Goal: Information Seeking & Learning: Learn about a topic

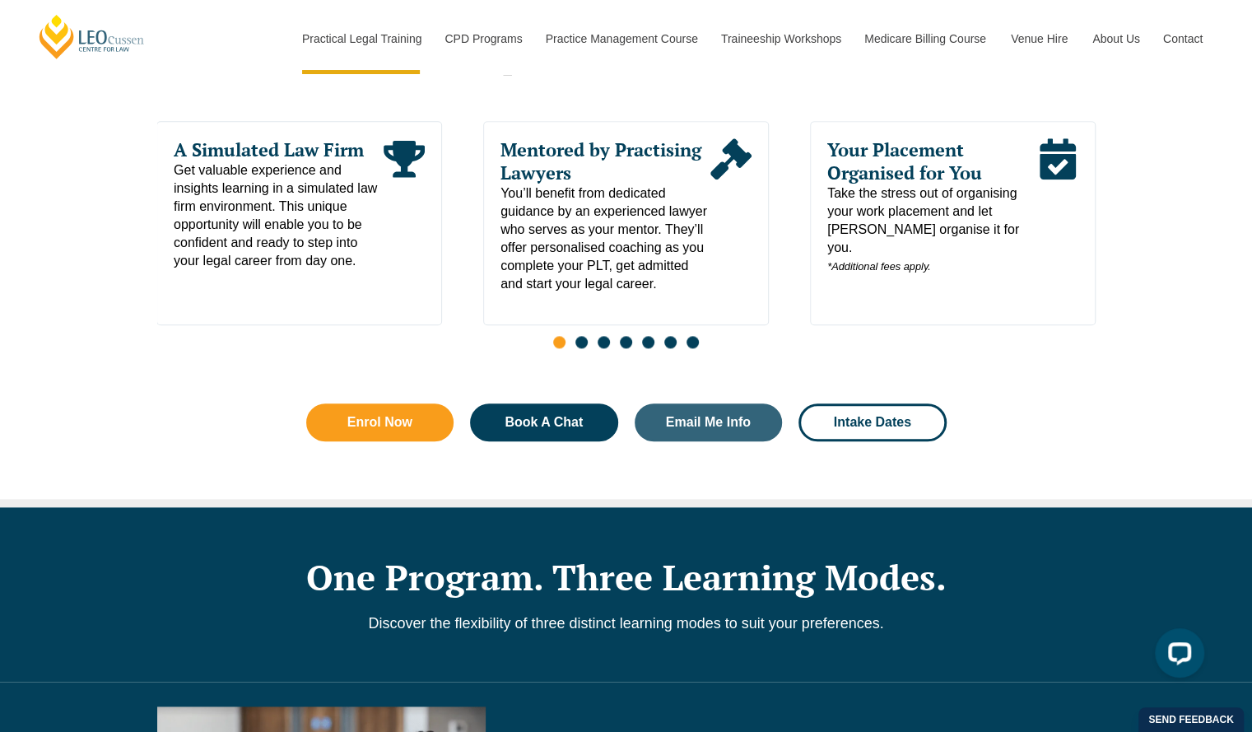
click at [939, 183] on span "Your Placement Organised for You" at bounding box center [932, 161] width 210 height 46
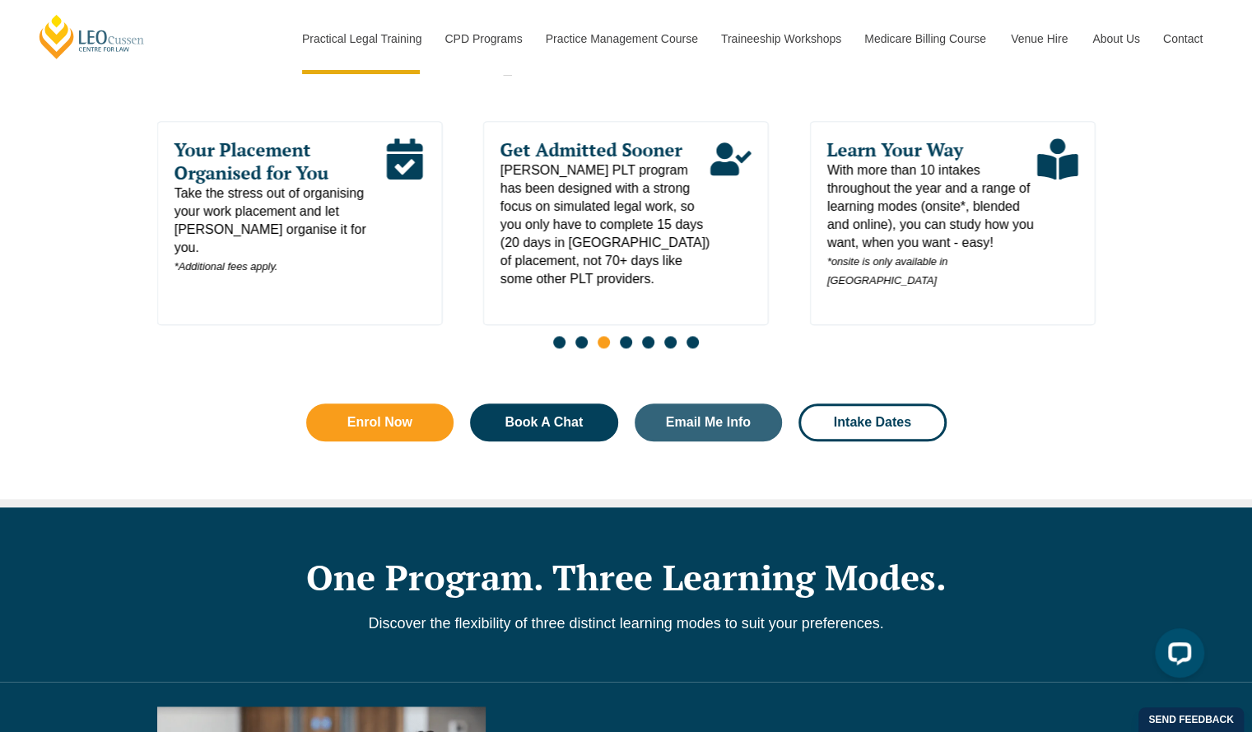
click at [227, 170] on span "Your Placement Organised for You" at bounding box center [279, 161] width 210 height 46
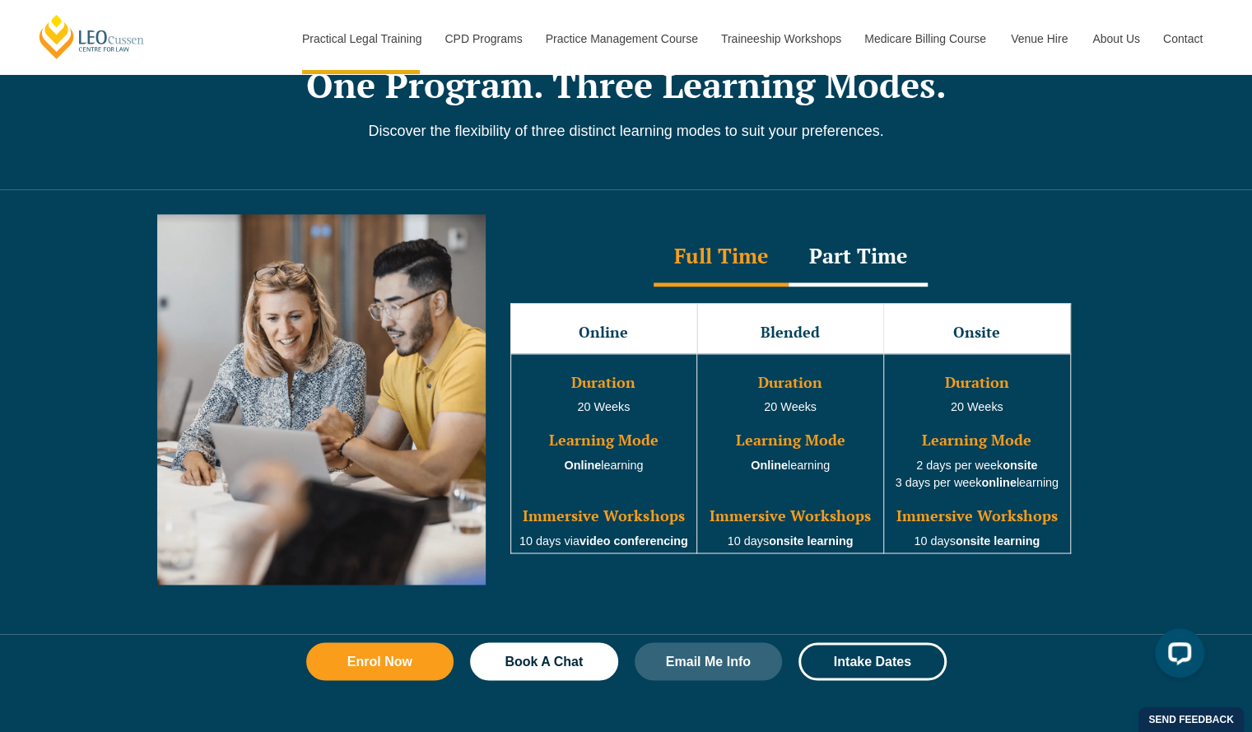
scroll to position [1399, 0]
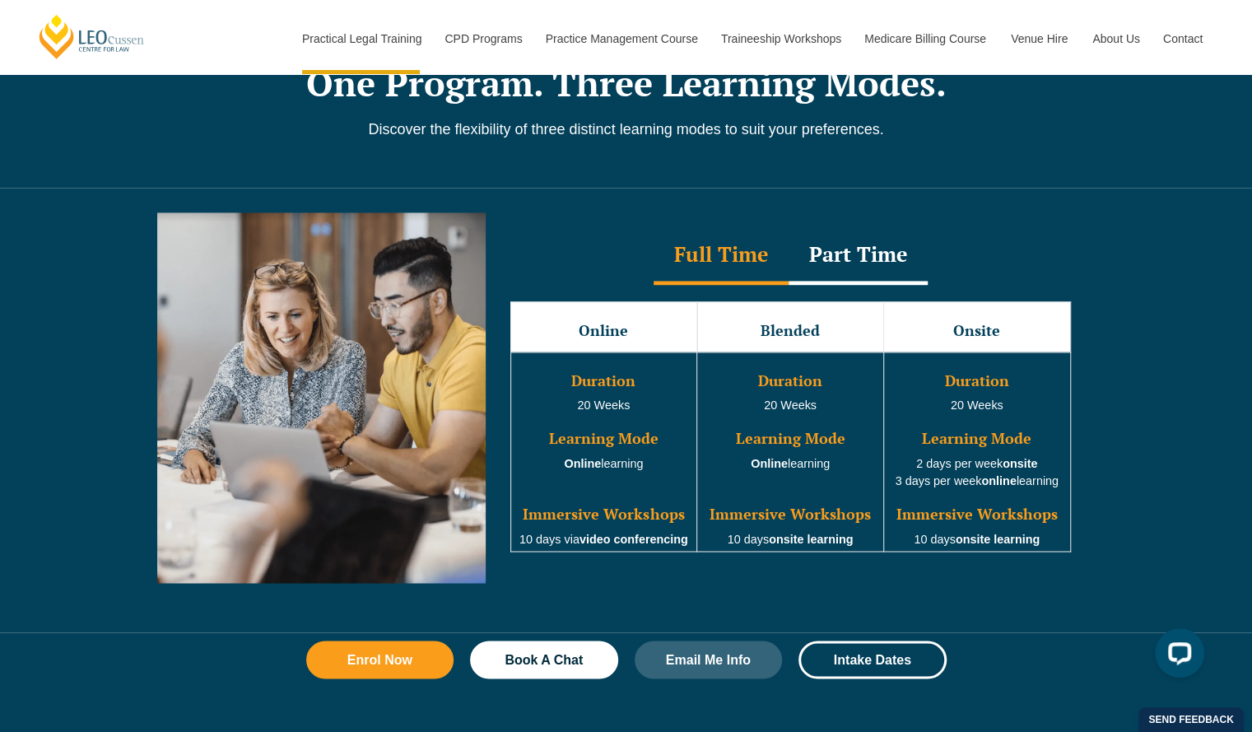
click at [780, 239] on div "Full Time" at bounding box center [720, 256] width 135 height 58
click at [841, 236] on div "Part Time" at bounding box center [857, 256] width 139 height 58
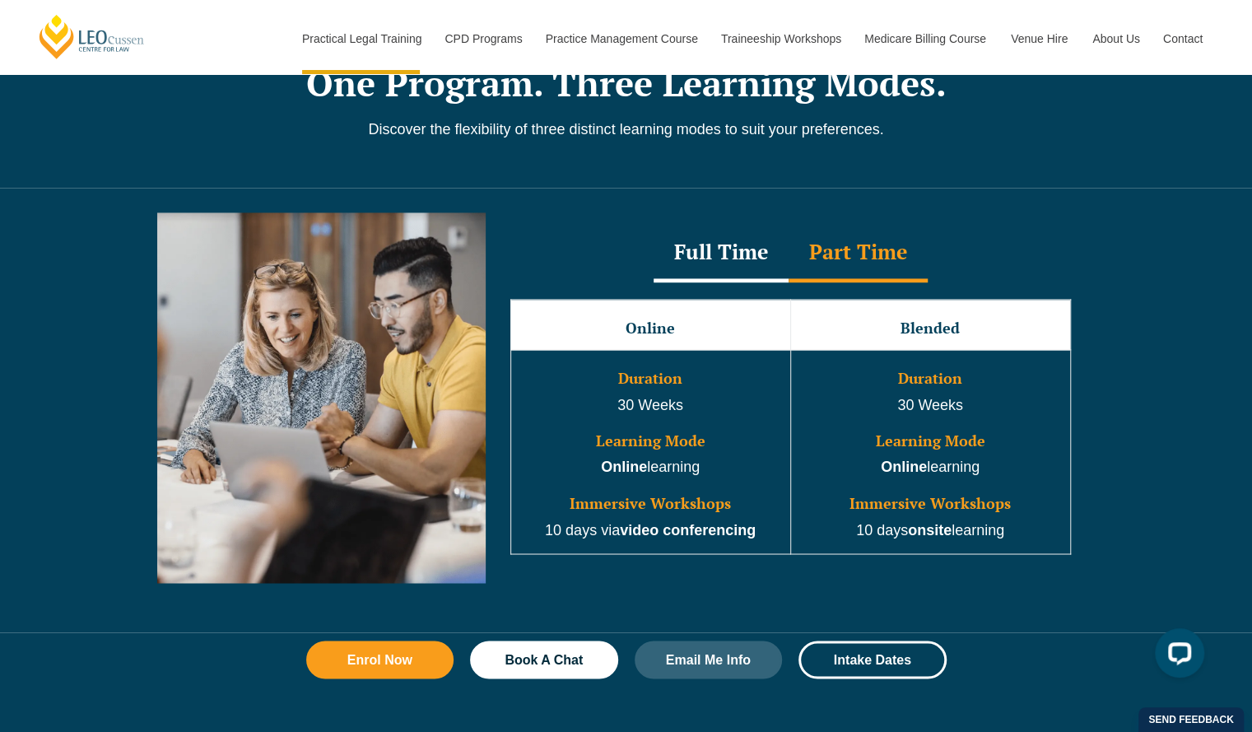
click at [754, 253] on div "Full Time" at bounding box center [720, 254] width 135 height 58
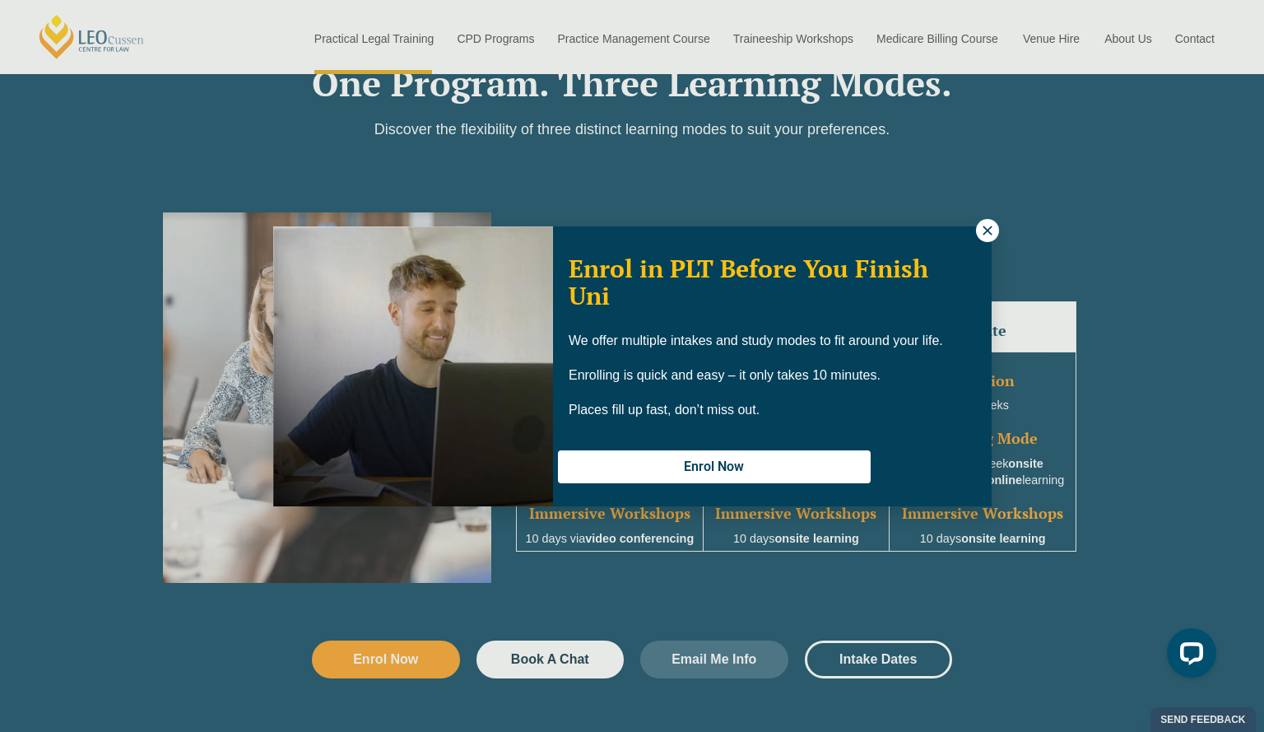
click at [988, 227] on icon at bounding box center [987, 230] width 15 height 15
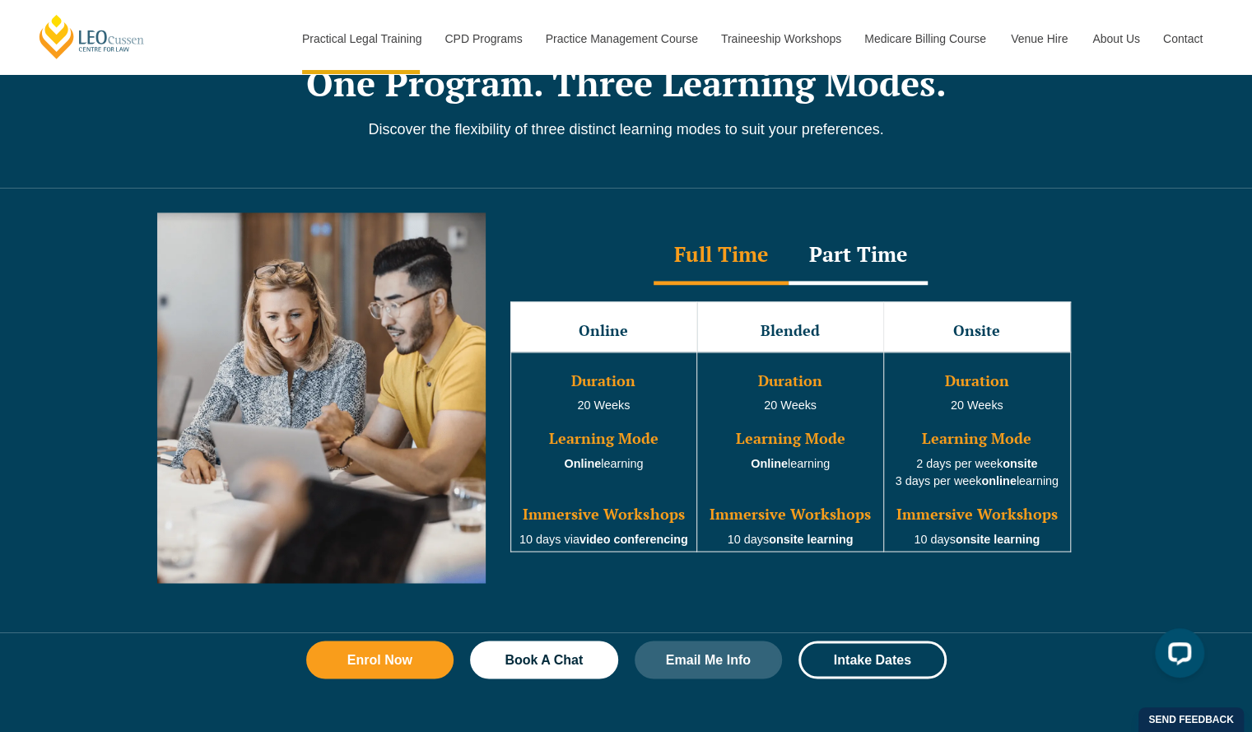
click at [874, 253] on div "Part Time" at bounding box center [857, 256] width 139 height 58
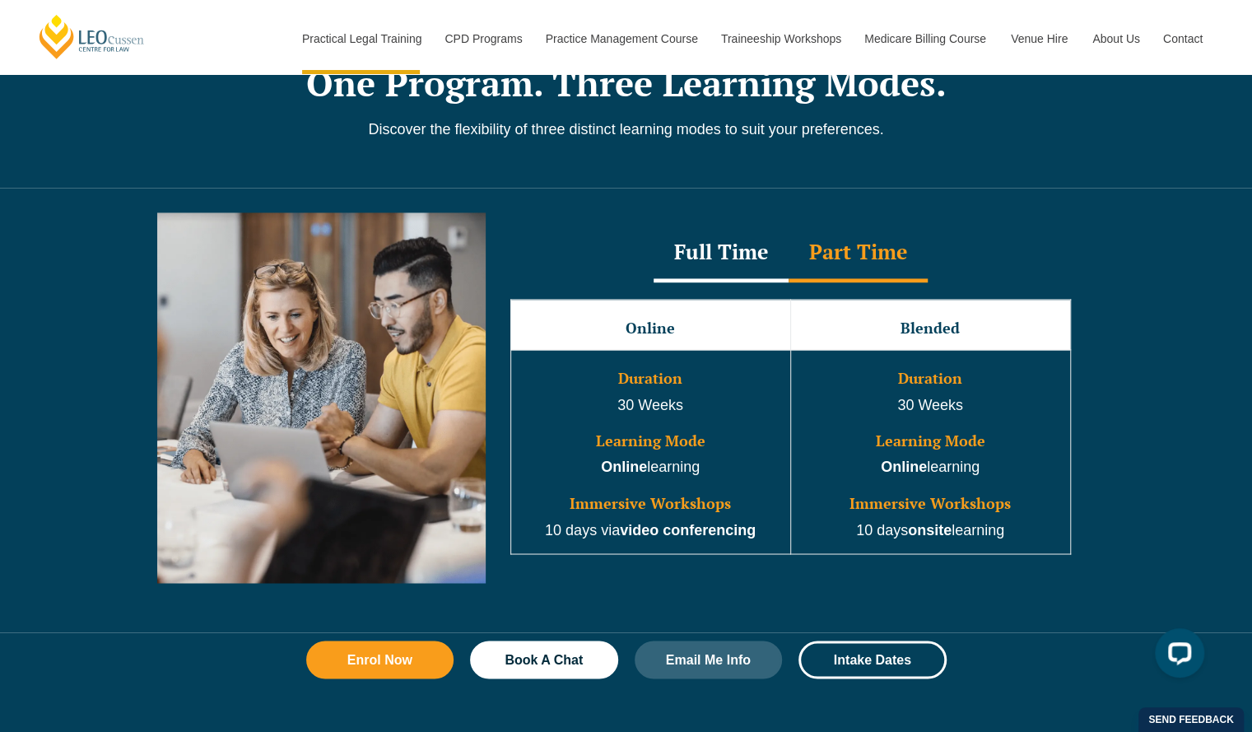
click at [790, 244] on div "Part Time" at bounding box center [857, 254] width 139 height 58
click at [768, 241] on div "Full Time" at bounding box center [720, 254] width 135 height 58
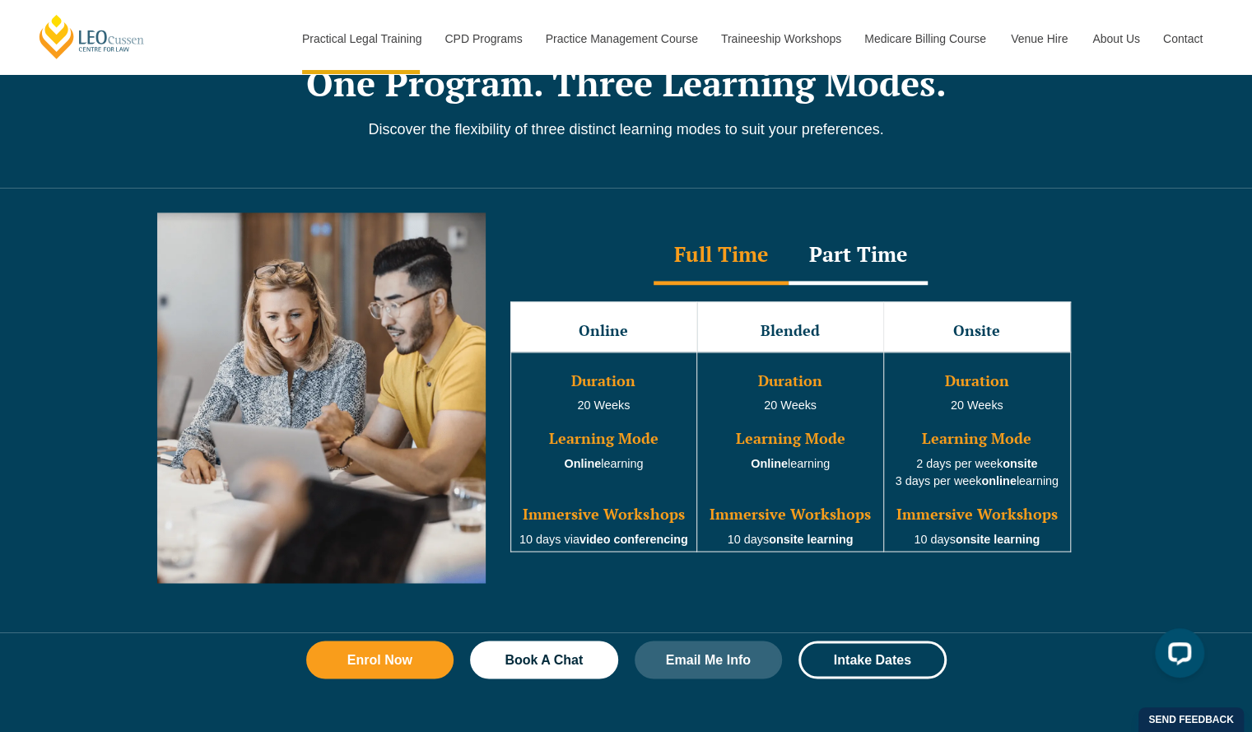
click at [849, 239] on div "Part Time" at bounding box center [857, 256] width 139 height 58
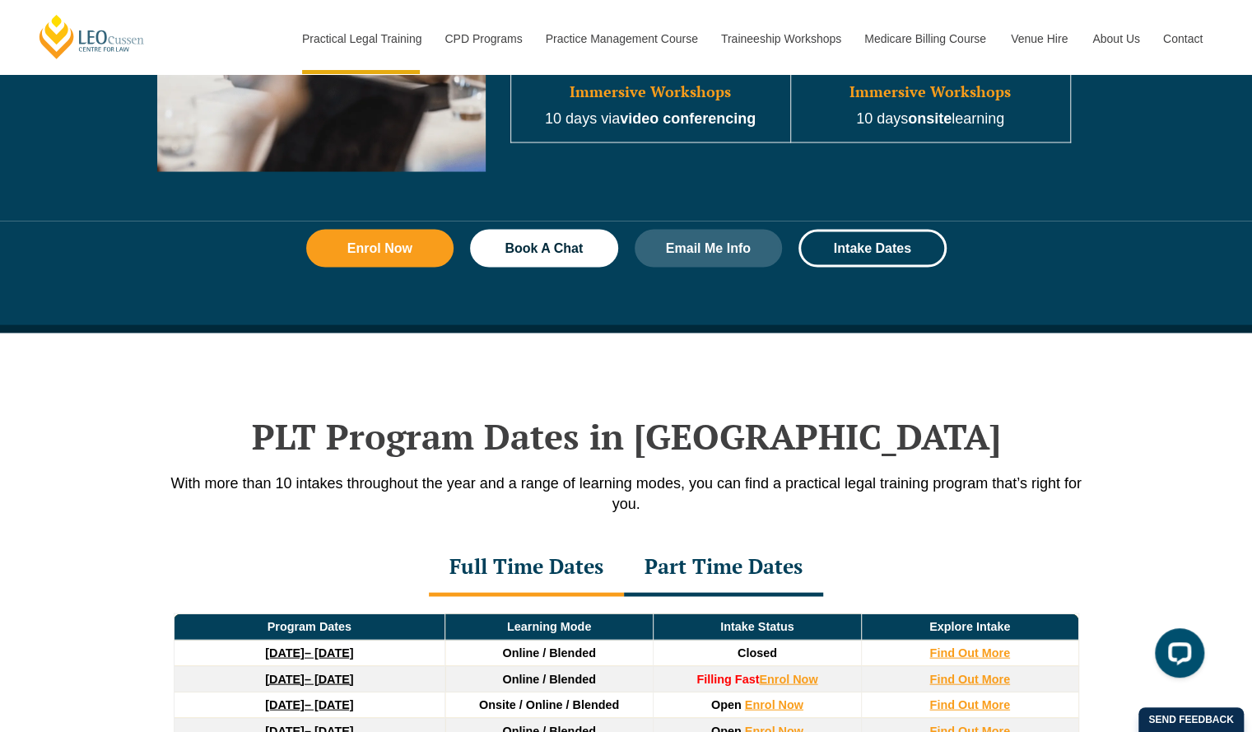
scroll to position [2058, 0]
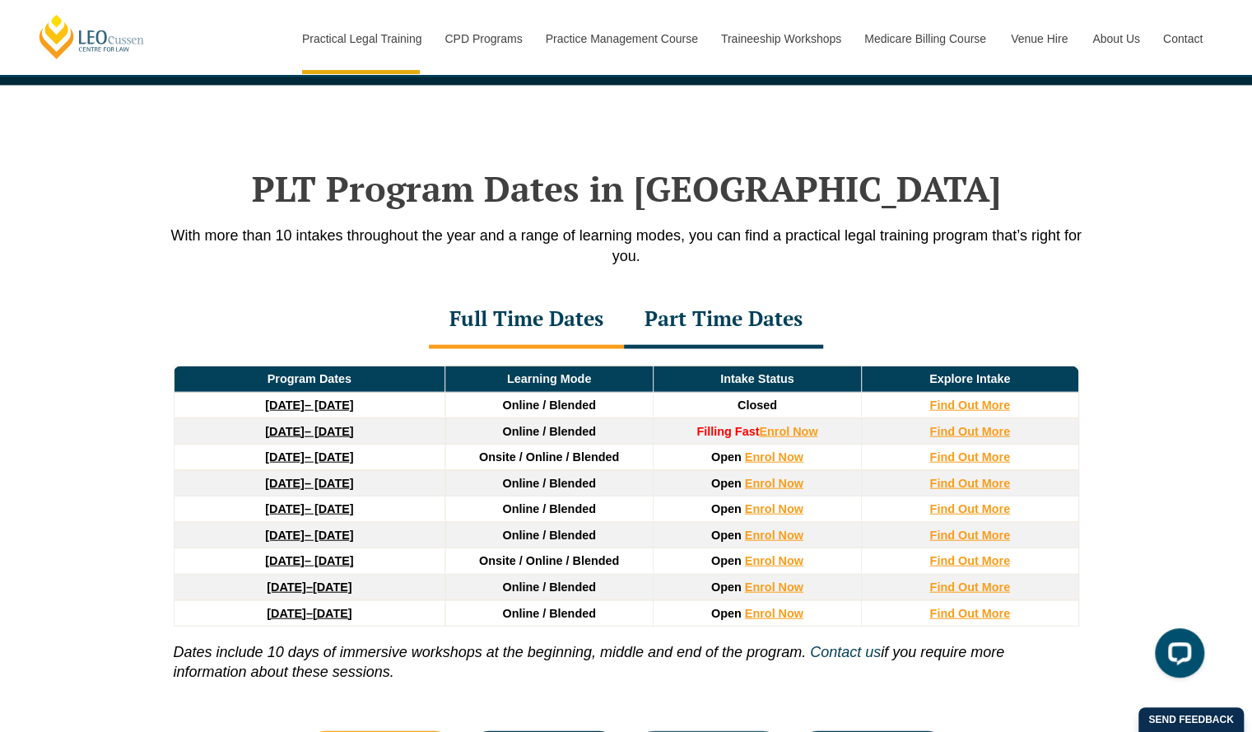
click at [675, 291] on div "Part Time Dates" at bounding box center [723, 320] width 199 height 58
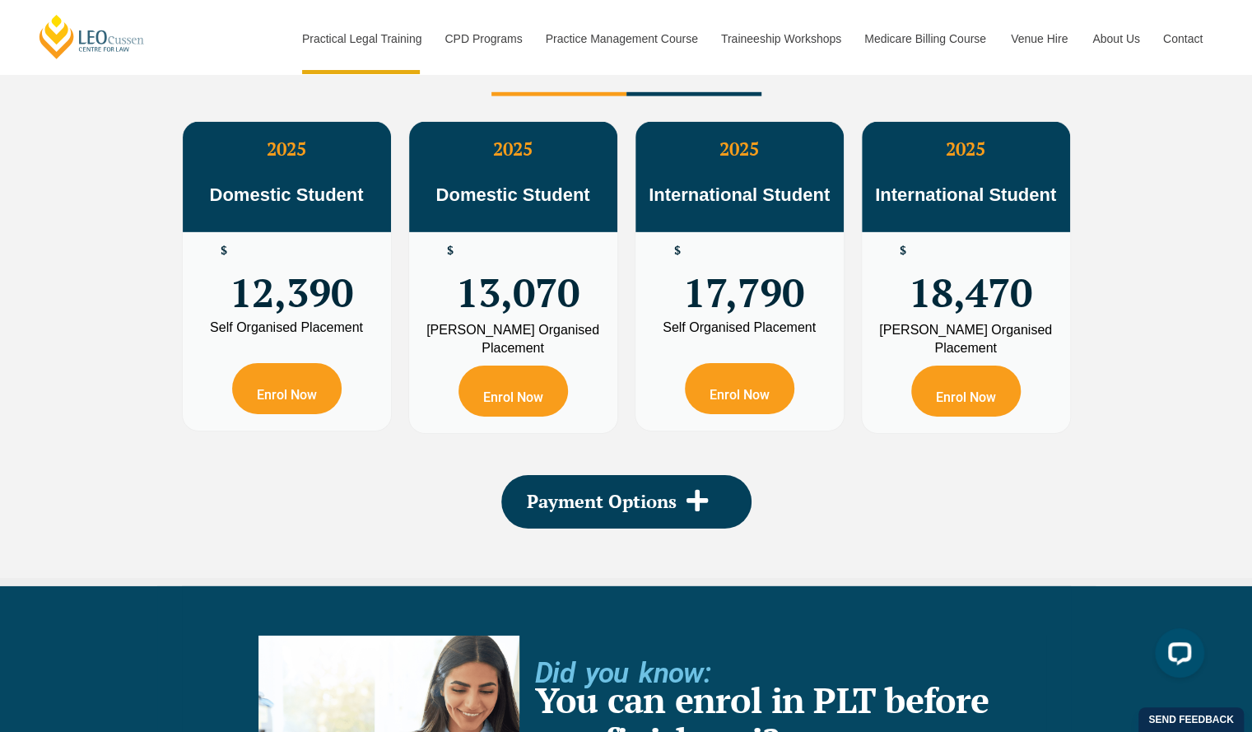
scroll to position [3045, 0]
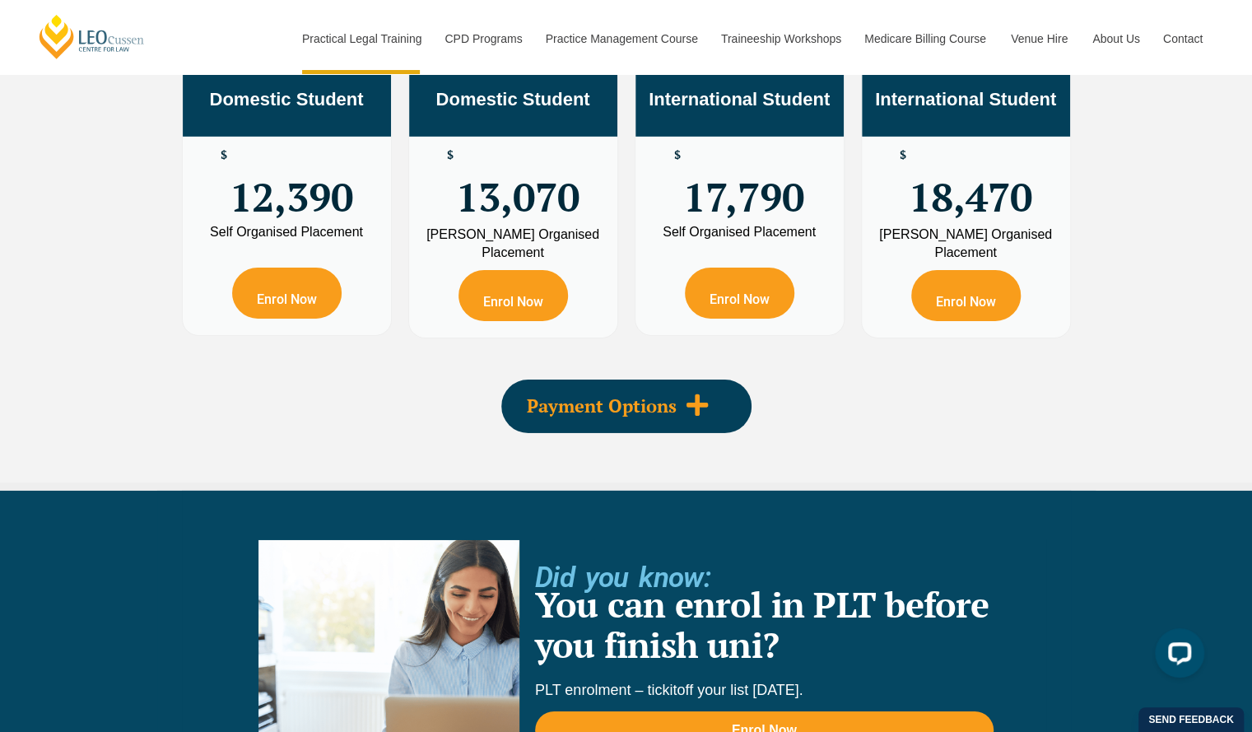
click at [573, 397] on span "Payment Options" at bounding box center [602, 406] width 150 height 18
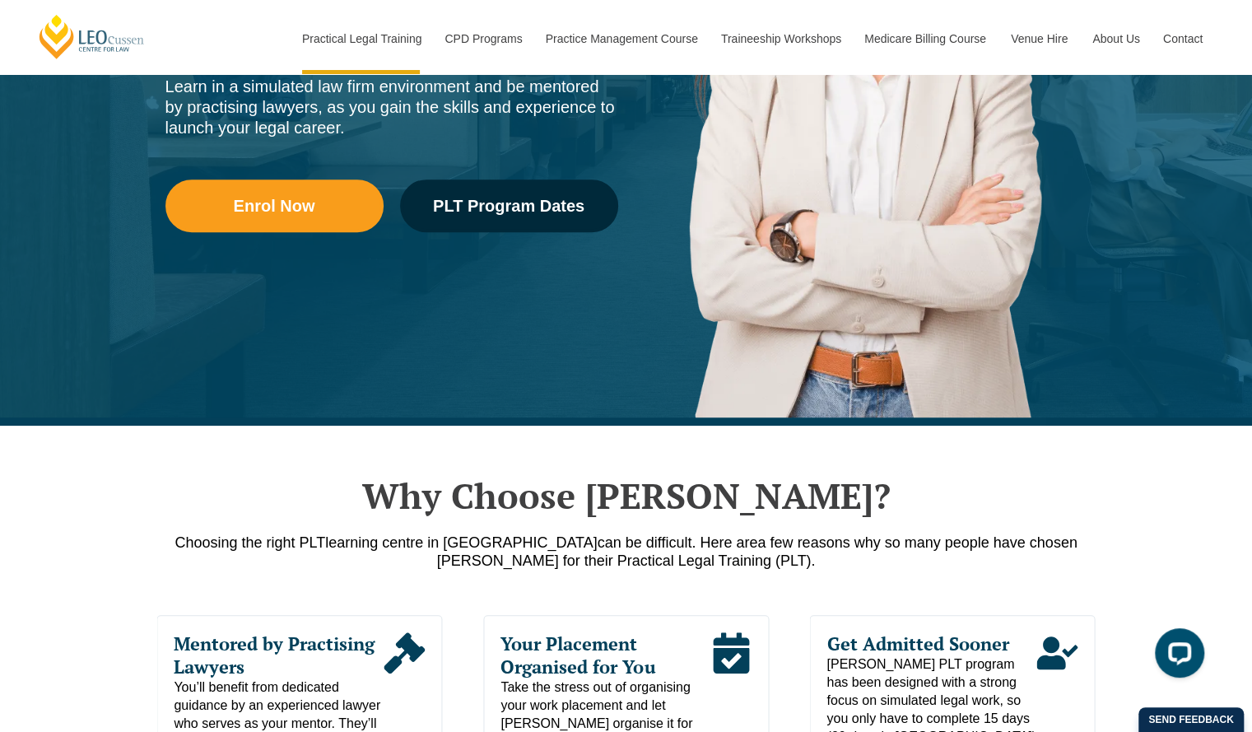
scroll to position [0, 0]
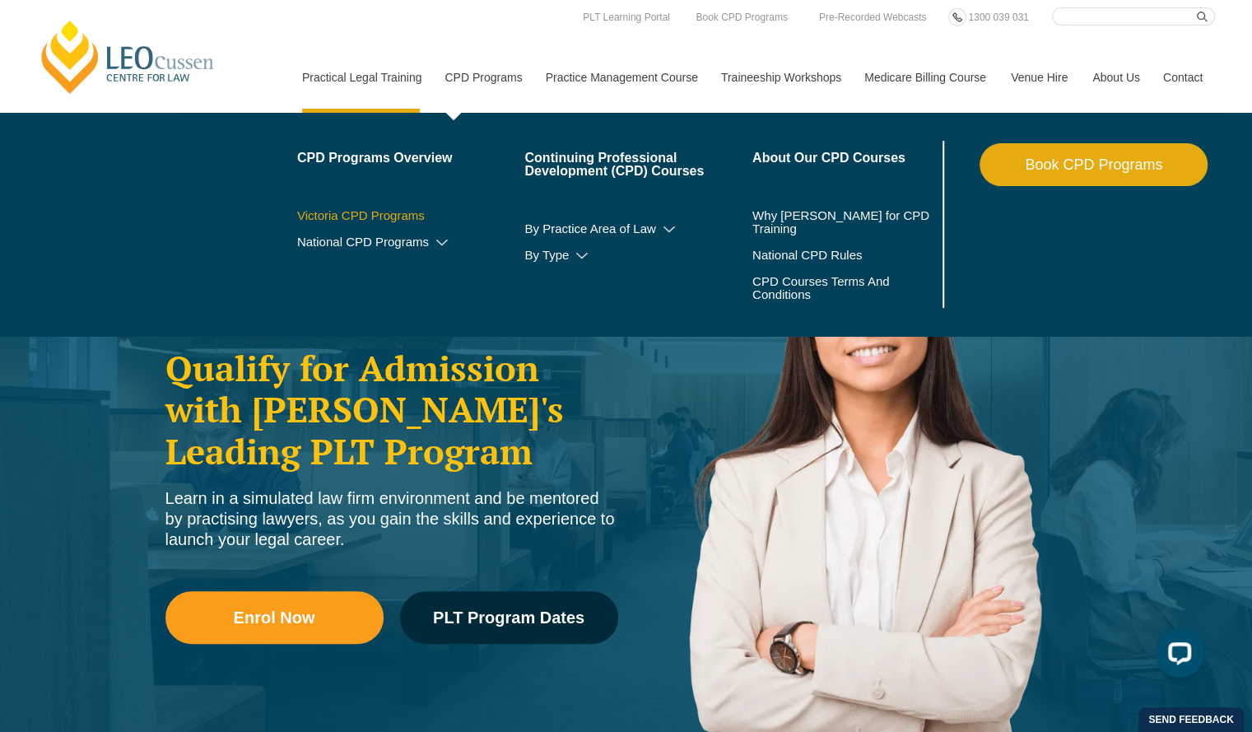
click at [379, 215] on link "Victoria CPD Programs" at bounding box center [411, 215] width 228 height 13
click at [441, 243] on icon at bounding box center [442, 243] width 16 height 12
click at [402, 263] on icon at bounding box center [407, 267] width 16 height 12
